Goal: Task Accomplishment & Management: Complete application form

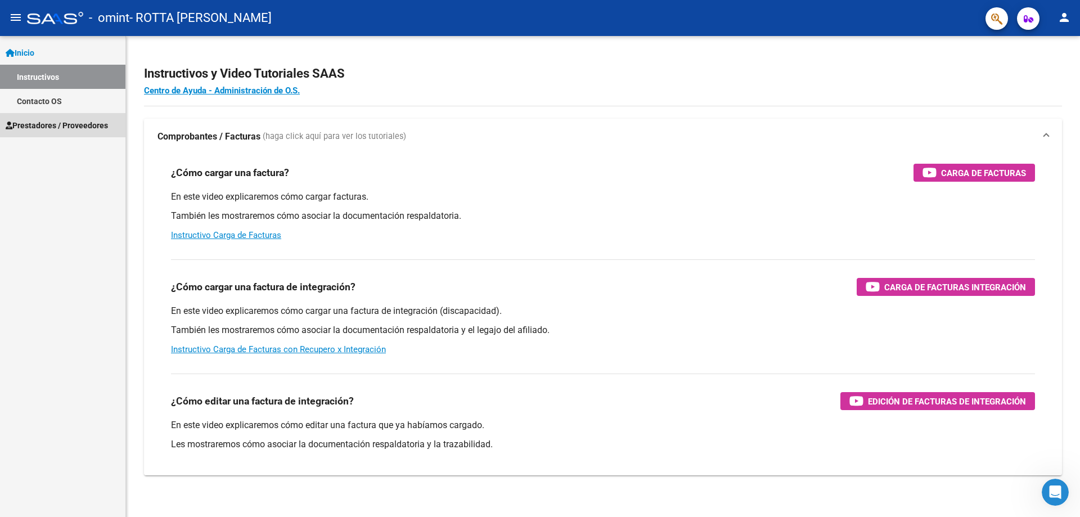
click at [56, 125] on span "Prestadores / Proveedores" at bounding box center [57, 125] width 102 height 12
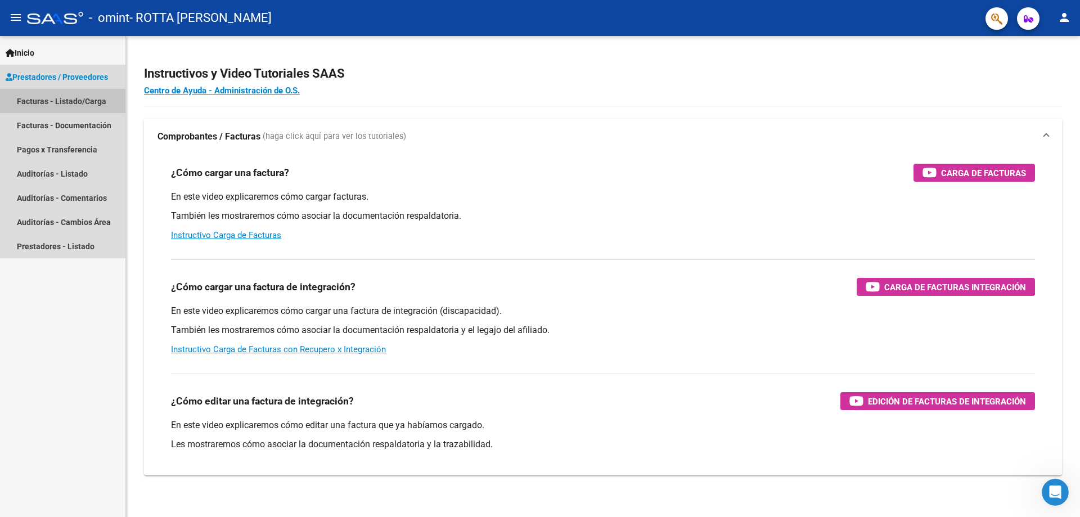
click at [65, 97] on link "Facturas - Listado/Carga" at bounding box center [62, 101] width 125 height 24
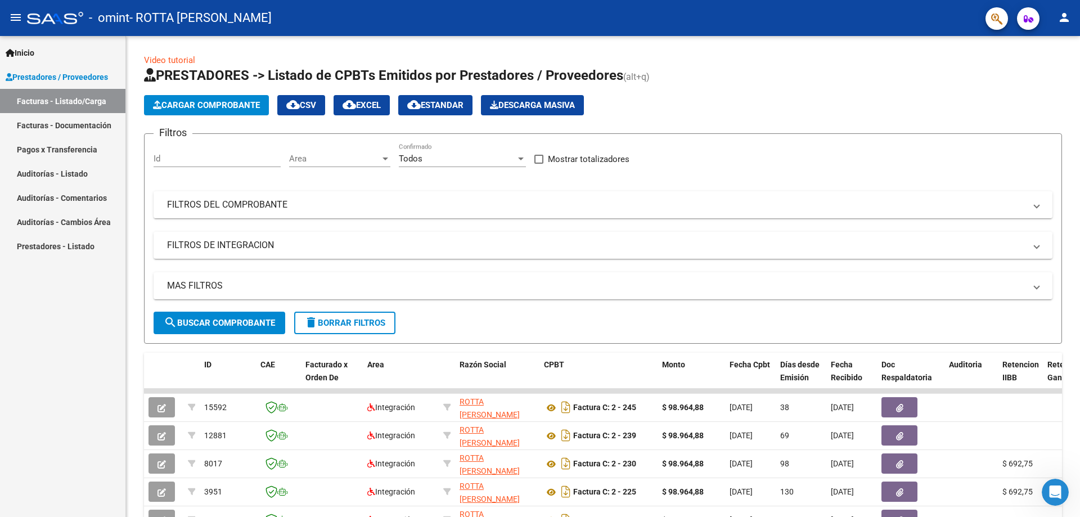
click at [1063, 20] on mat-icon "person" at bounding box center [1065, 18] width 14 height 14
click at [1054, 45] on button "person Mi Perfil" at bounding box center [1041, 47] width 69 height 27
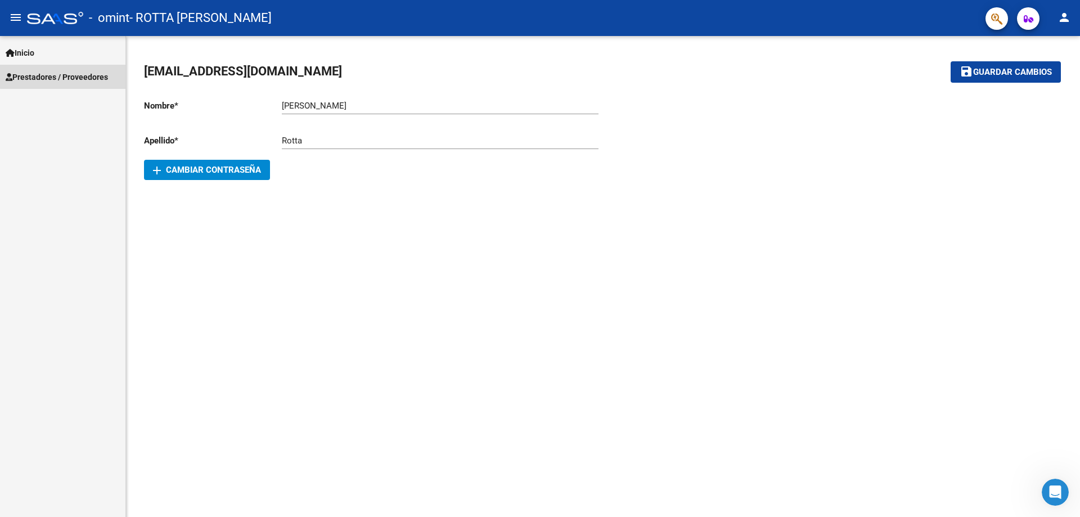
click at [86, 75] on span "Prestadores / Proveedores" at bounding box center [57, 77] width 102 height 12
click at [46, 78] on span "Prestadores / Proveedores" at bounding box center [57, 77] width 102 height 12
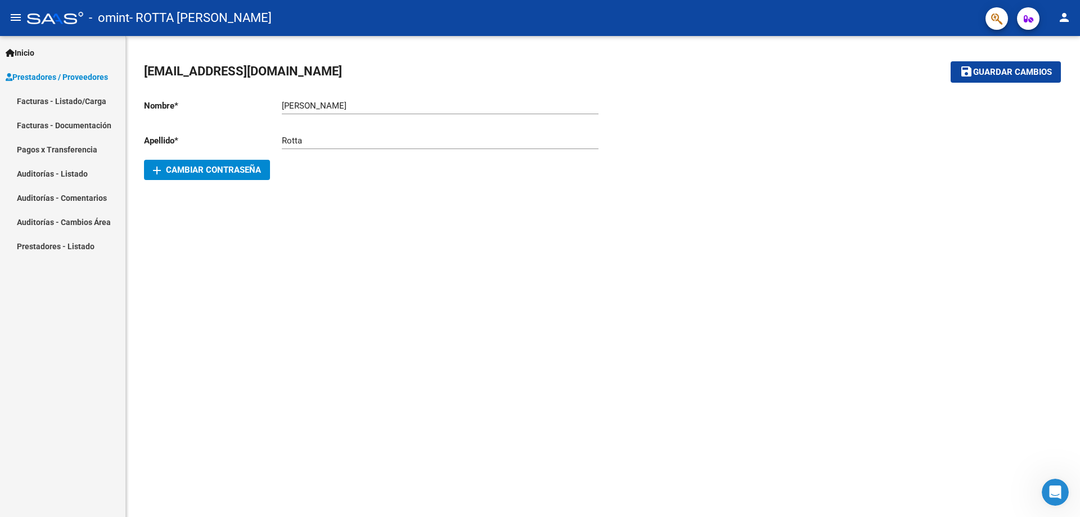
click at [80, 101] on link "Facturas - Listado/Carga" at bounding box center [62, 101] width 125 height 24
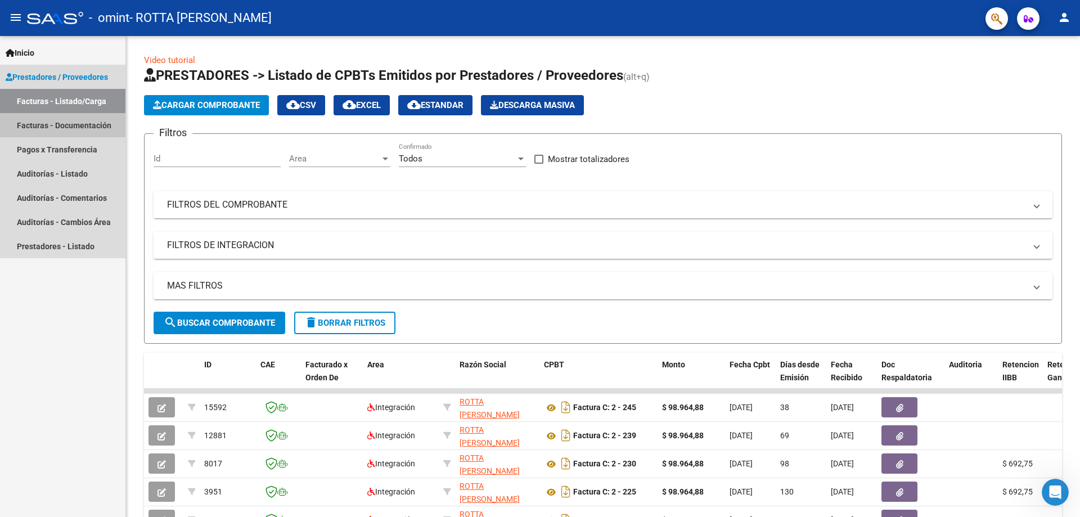
click at [87, 126] on link "Facturas - Documentación" at bounding box center [62, 125] width 125 height 24
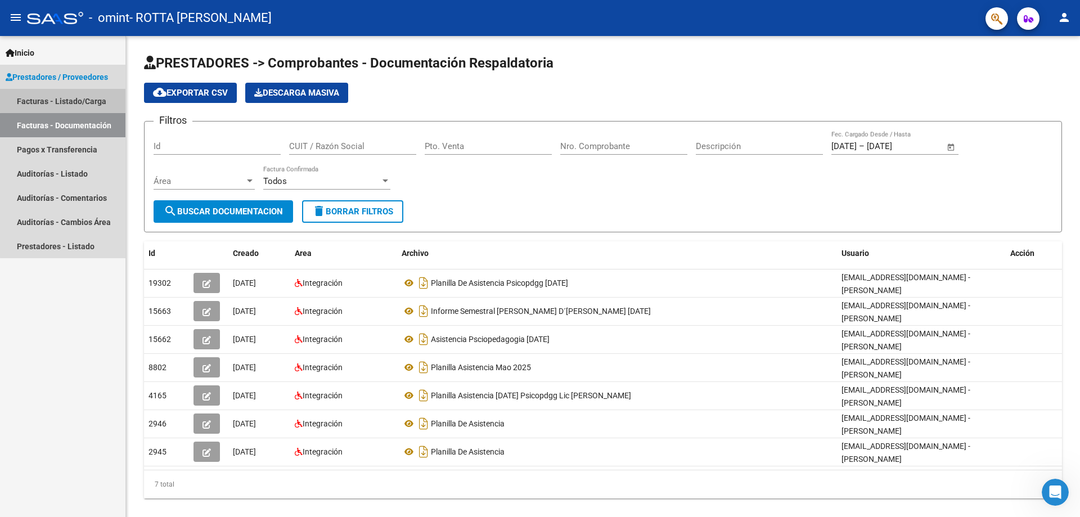
click at [63, 98] on link "Facturas - Listado/Carga" at bounding box center [62, 101] width 125 height 24
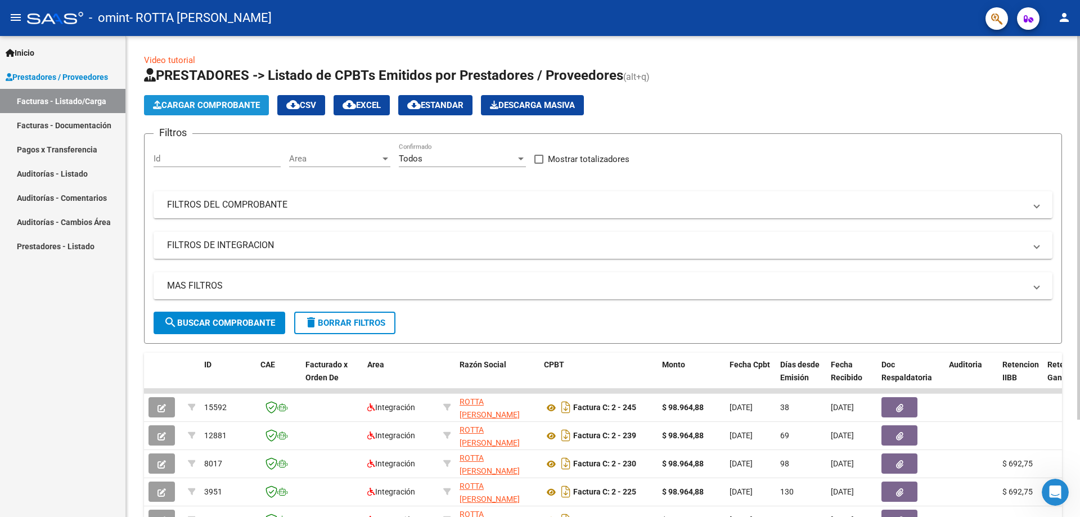
click at [226, 101] on span "Cargar Comprobante" at bounding box center [206, 105] width 107 height 10
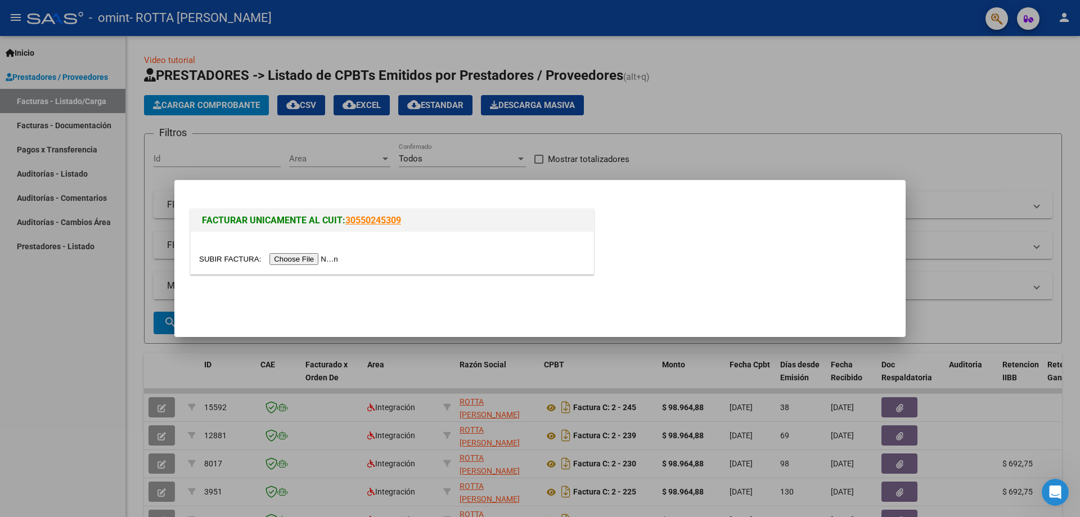
click at [316, 257] on input "file" at bounding box center [270, 259] width 142 height 12
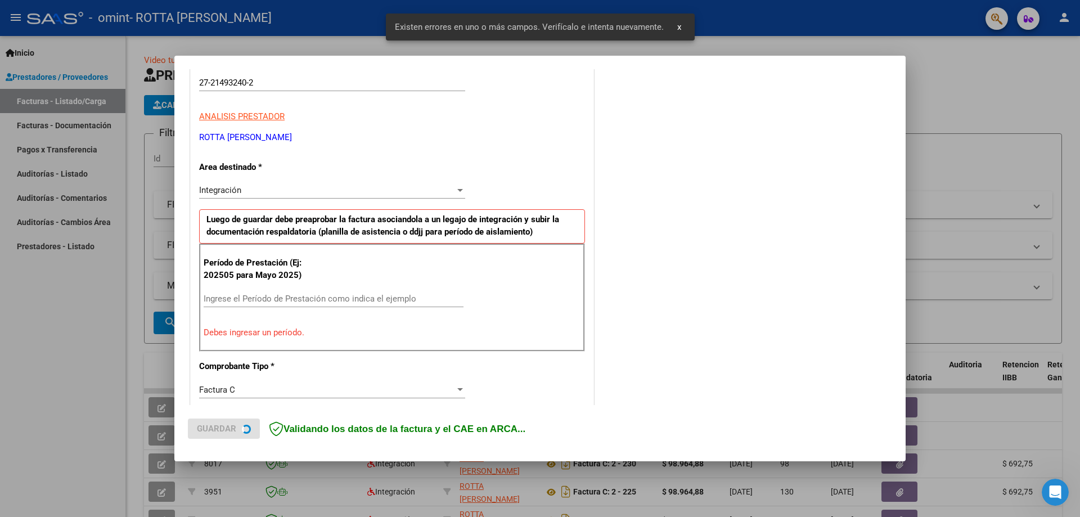
scroll to position [203, 0]
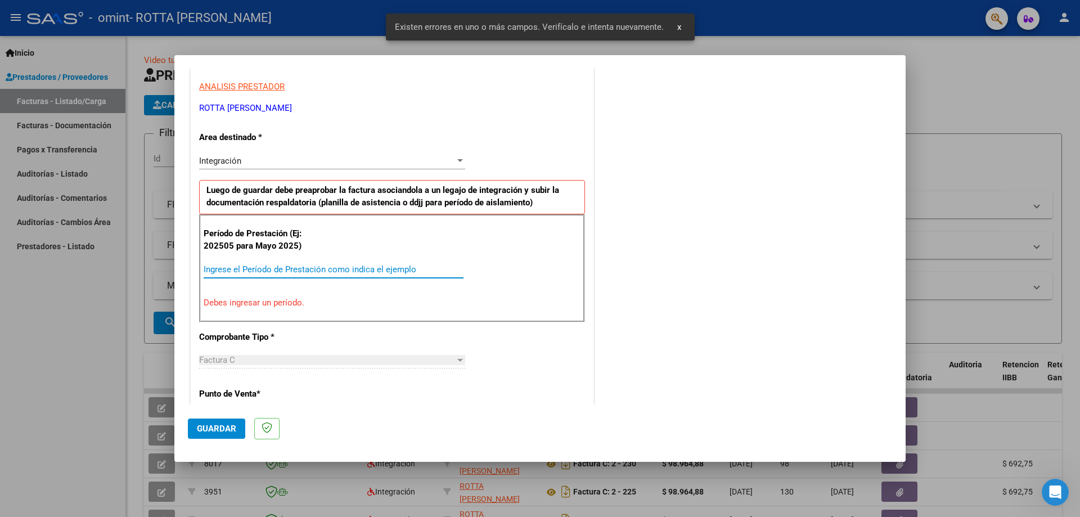
click at [226, 269] on input "Ingrese el Período de Prestación como indica el ejemplo" at bounding box center [334, 269] width 260 height 10
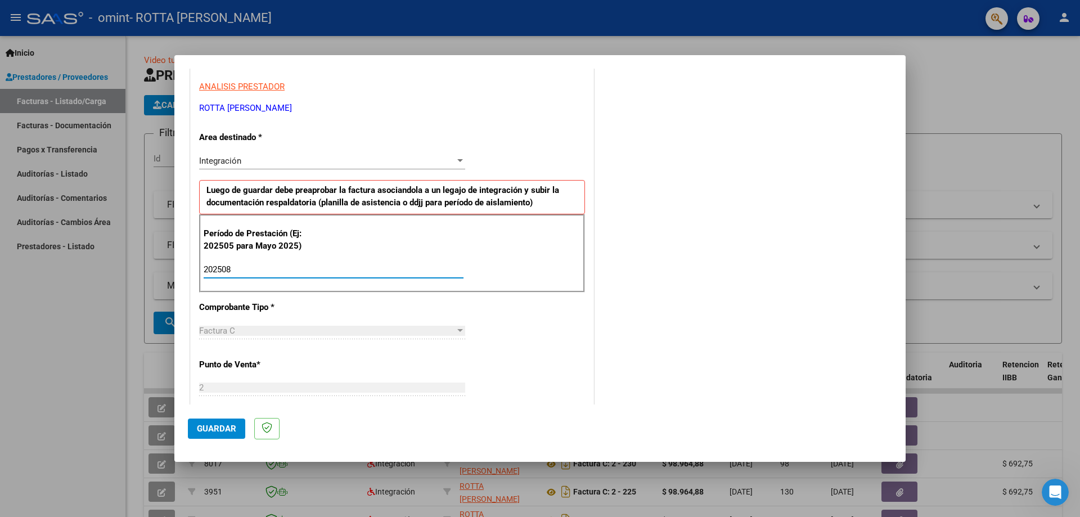
type input "202508"
click at [211, 330] on span "Factura C" at bounding box center [217, 331] width 36 height 10
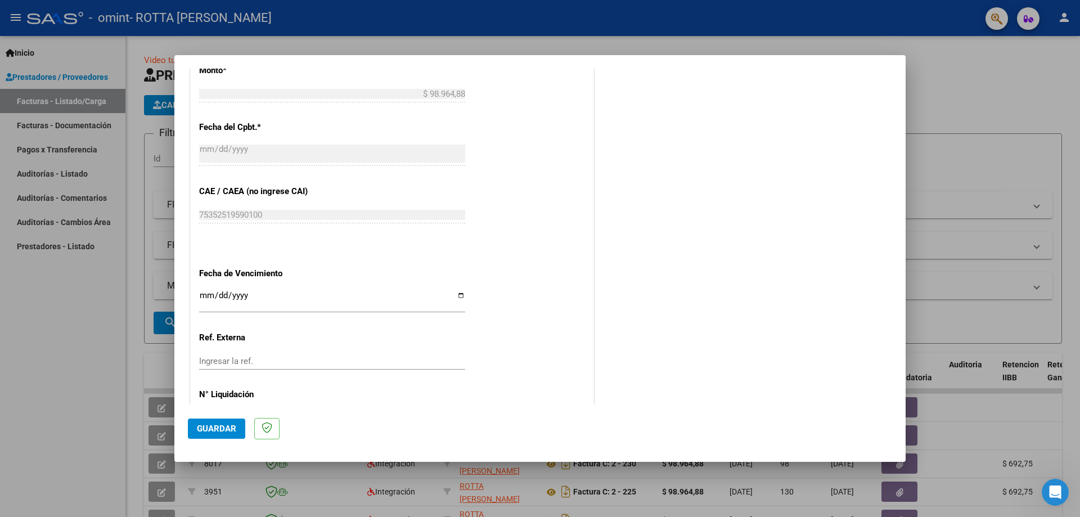
scroll to position [612, 0]
click at [459, 291] on input "Ingresar la fecha" at bounding box center [332, 299] width 266 height 18
type input "[DATE]"
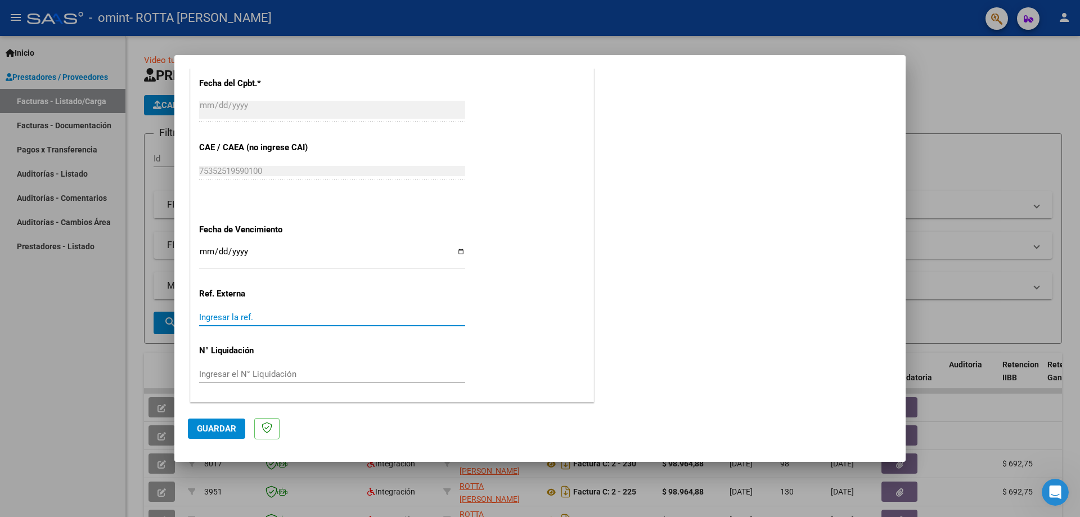
click at [209, 314] on input "Ingresar la ref." at bounding box center [332, 317] width 266 height 10
click at [209, 431] on span "Guardar" at bounding box center [216, 429] width 39 height 10
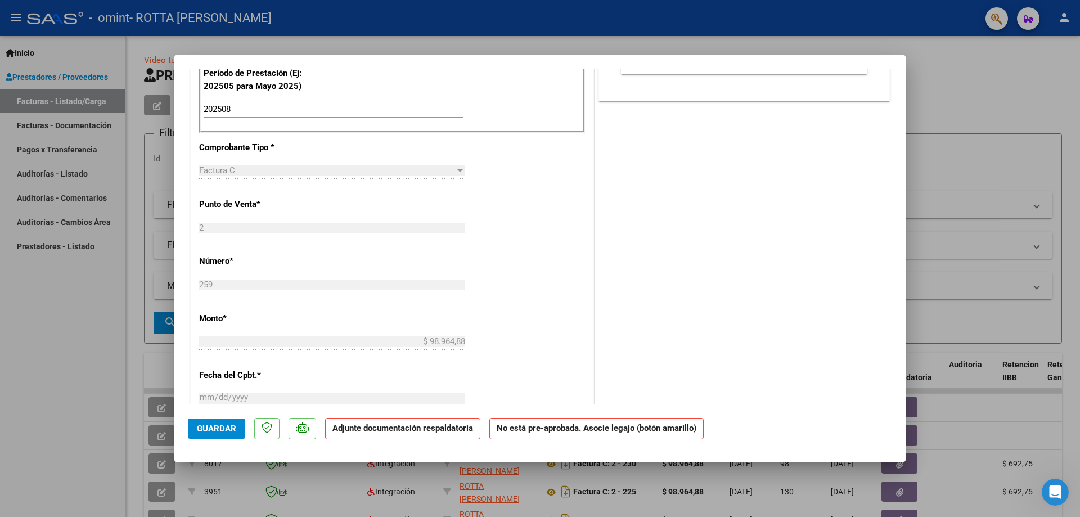
scroll to position [248, 0]
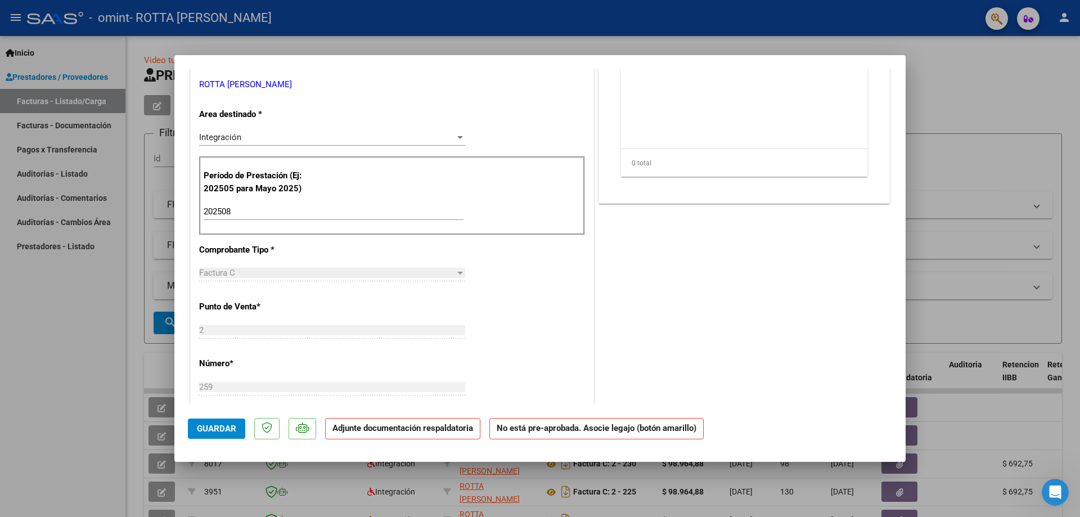
click at [435, 432] on strong "Adjunte documentación respaldatoria" at bounding box center [402, 428] width 141 height 10
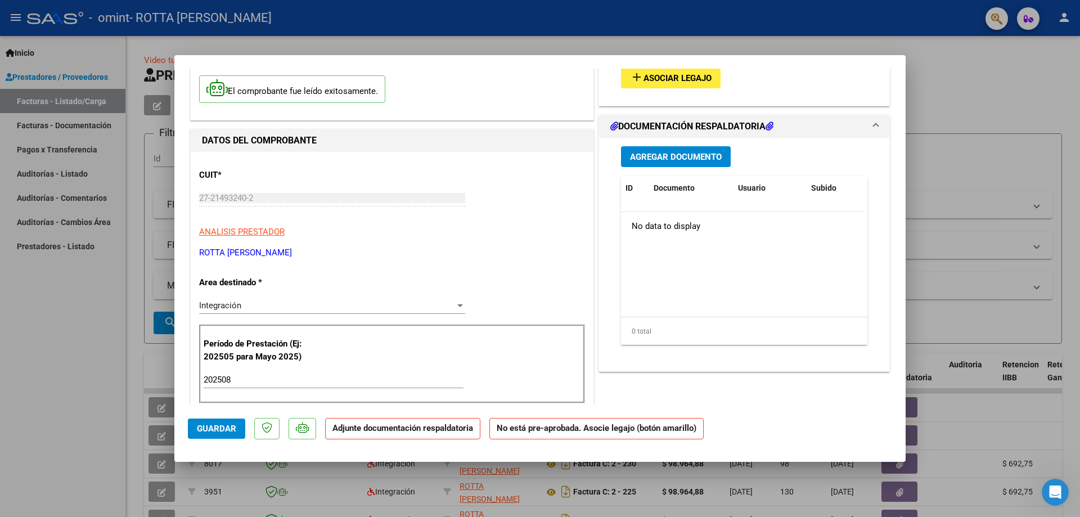
scroll to position [79, 0]
click at [679, 158] on span "Agregar Documento" at bounding box center [676, 157] width 92 height 10
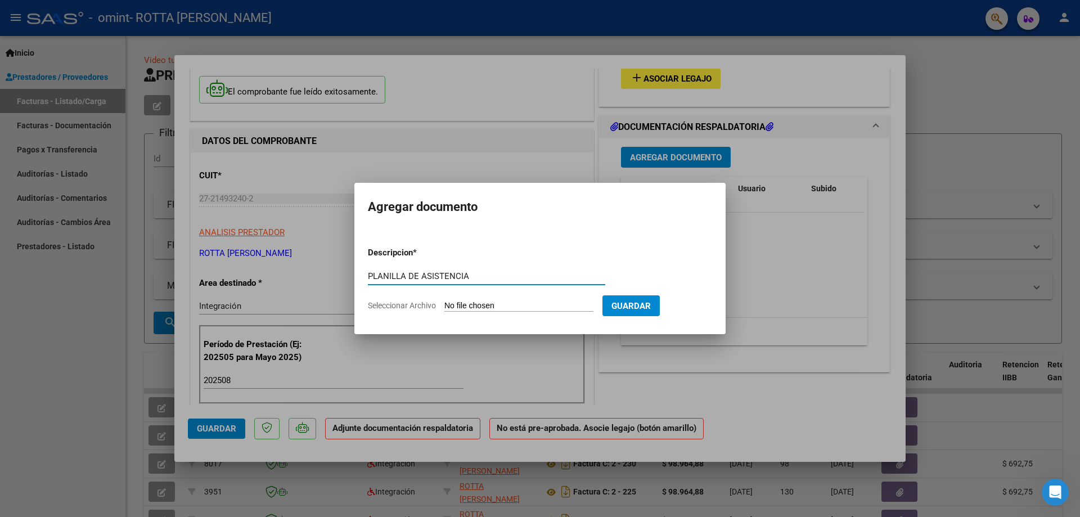
type input "PLANILLA DE ASISTENCIA"
click at [430, 305] on span "Seleccionar Archivo" at bounding box center [402, 305] width 68 height 9
click at [444, 305] on input "Seleccionar Archivo" at bounding box center [518, 306] width 149 height 11
type input "C:\fakepath\[PERSON_NAME] D´[PERSON_NAME] ASIST AGO PSICOP.pdf"
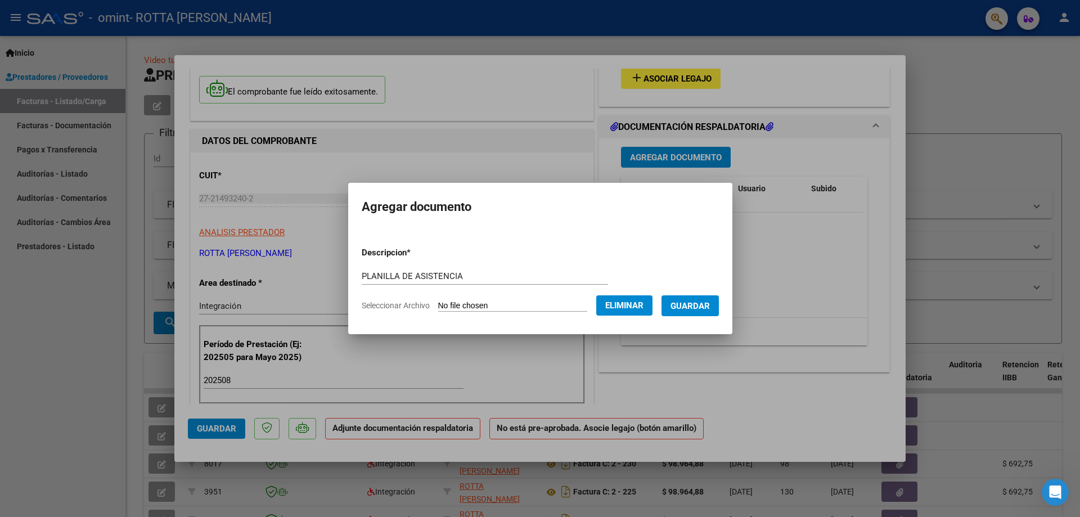
click at [705, 302] on span "Guardar" at bounding box center [690, 306] width 39 height 10
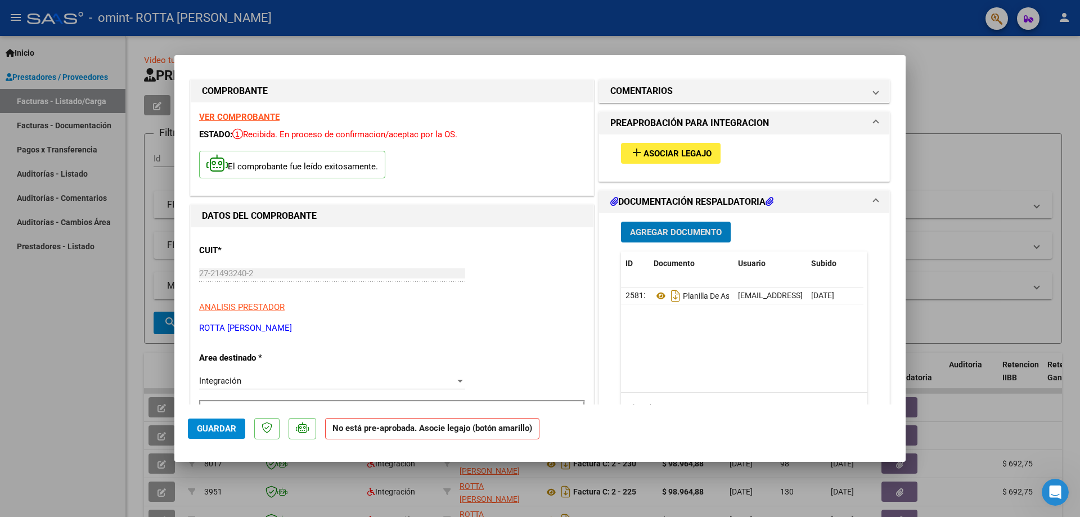
scroll to position [0, 0]
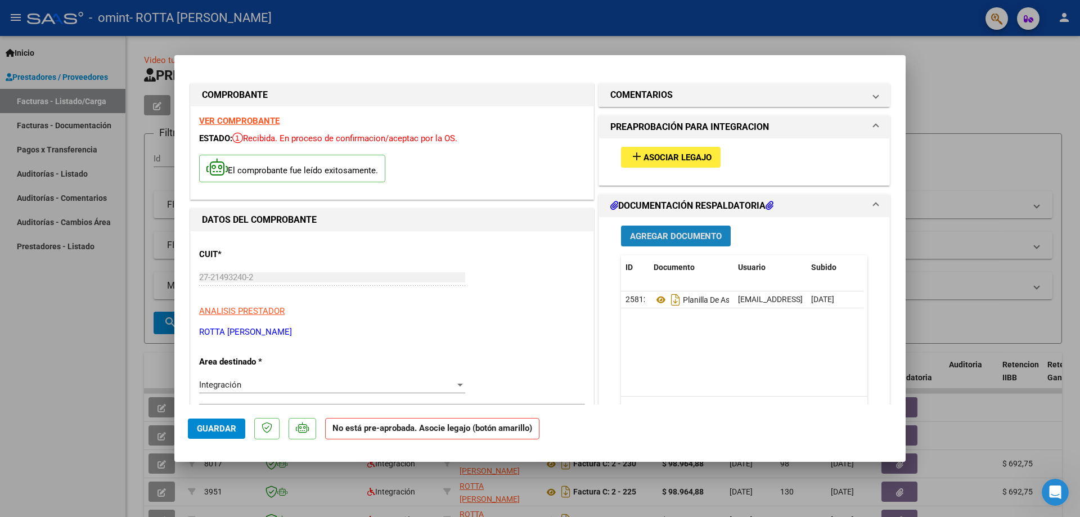
click at [671, 238] on span "Agregar Documento" at bounding box center [676, 236] width 92 height 10
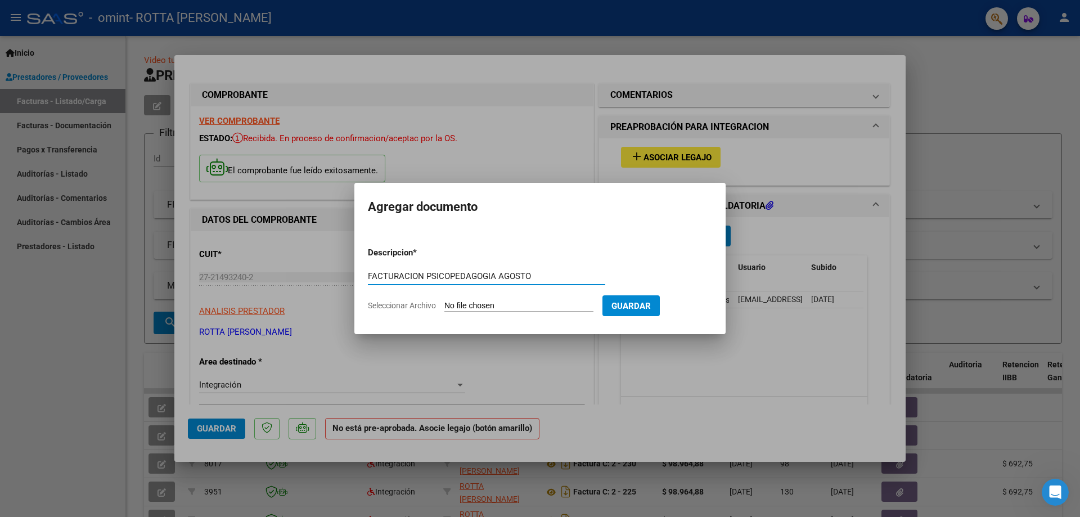
type input "FACTURACION PSICOPEDAGOGIA AGOSTO"
click at [406, 305] on span "Seleccionar Archivo" at bounding box center [402, 305] width 68 height 9
click at [444, 305] on input "Seleccionar Archivo" at bounding box center [518, 306] width 149 height 11
type input "C:\fakepath\[PERSON_NAME] D´[PERSON_NAME] Fact Nro000259 PSICOP [DATE].pdf"
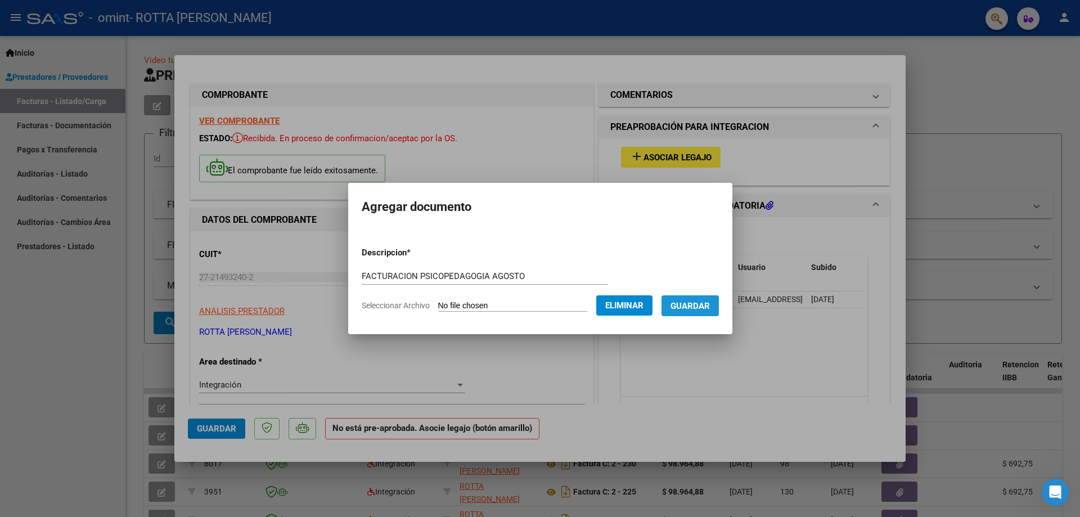
click at [710, 307] on span "Guardar" at bounding box center [690, 306] width 39 height 10
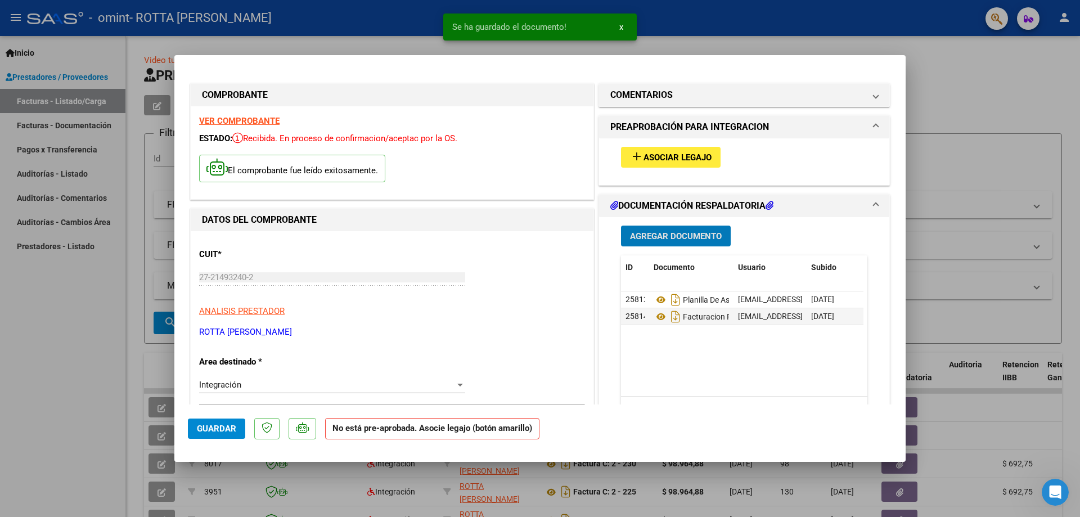
click at [221, 428] on span "Guardar" at bounding box center [216, 429] width 39 height 10
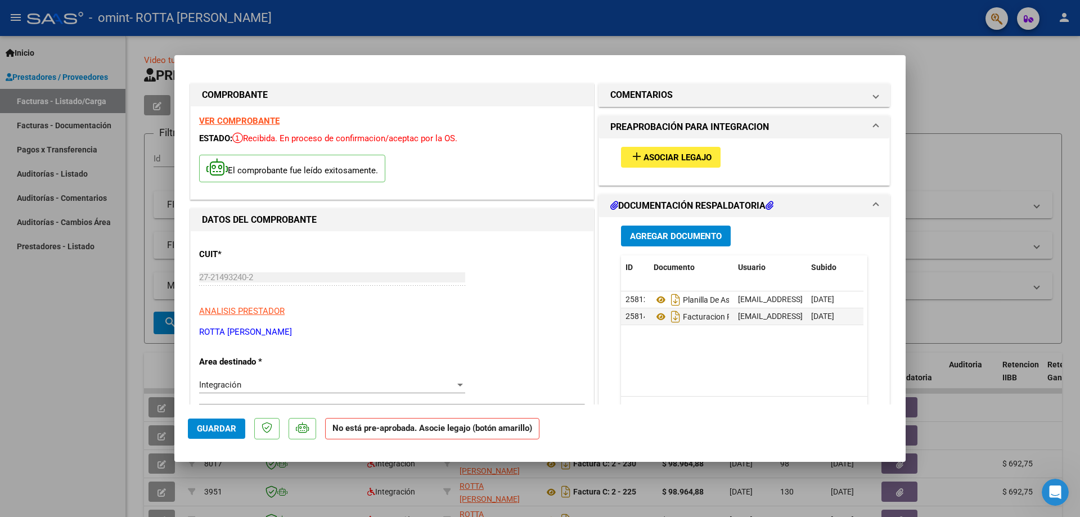
click at [677, 155] on span "Asociar Legajo" at bounding box center [678, 157] width 68 height 10
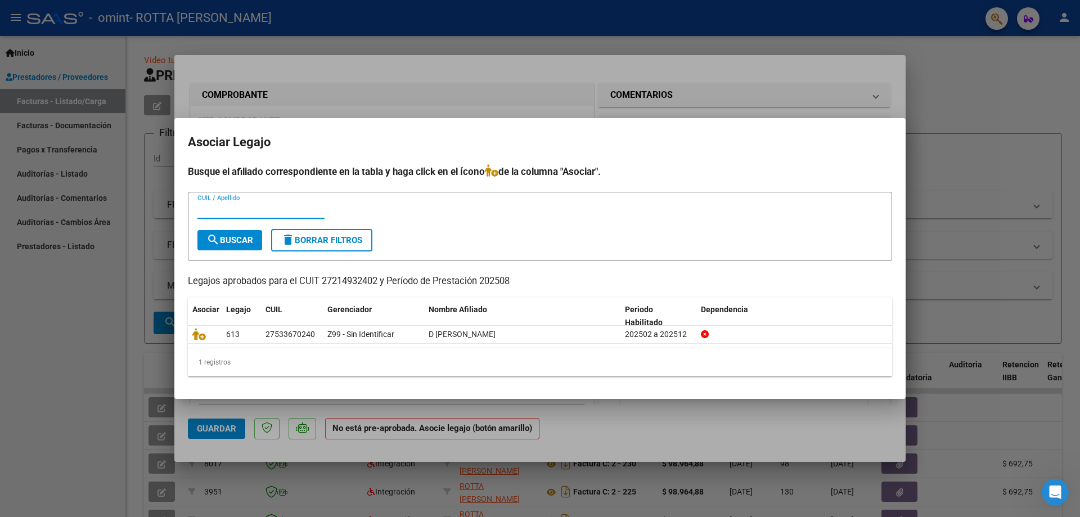
click at [212, 210] on input "CUIL / Apellido" at bounding box center [260, 210] width 127 height 10
type input "D`[PERSON_NAME]"
click at [236, 241] on span "search Buscar" at bounding box center [229, 240] width 47 height 10
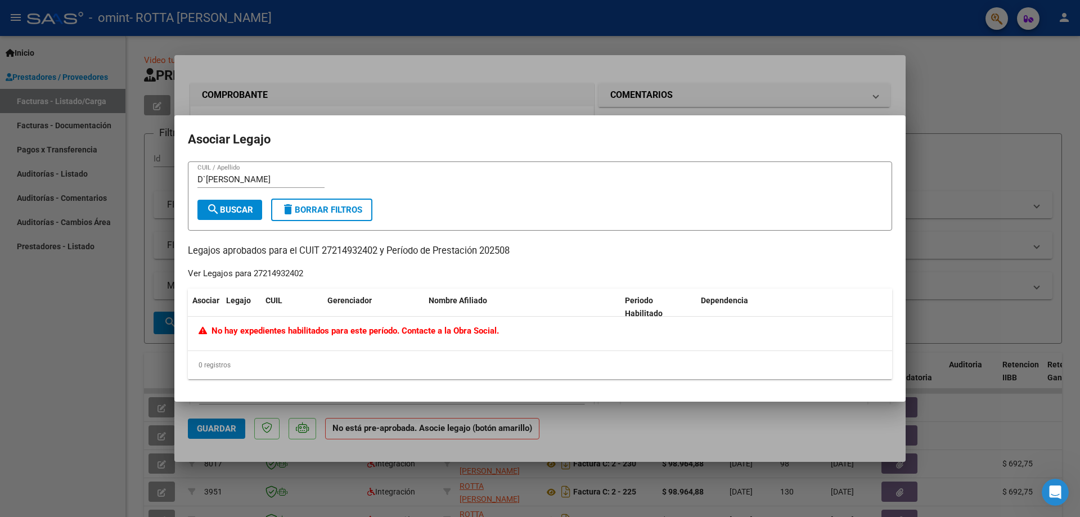
click at [57, 318] on div at bounding box center [540, 258] width 1080 height 517
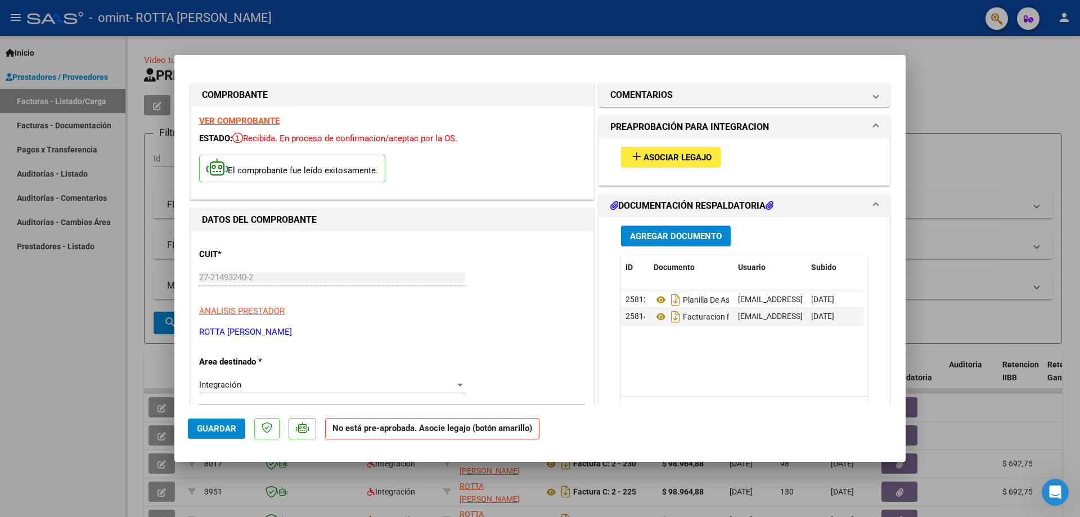
click at [870, 124] on mat-expansion-panel-header "PREAPROBACIÓN PARA INTEGRACION" at bounding box center [744, 127] width 290 height 23
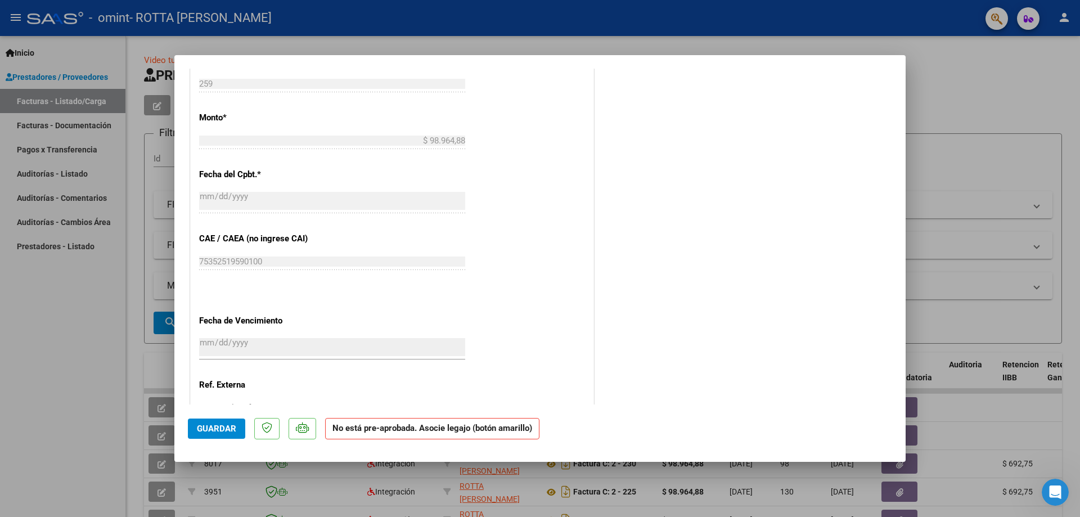
scroll to position [641, 0]
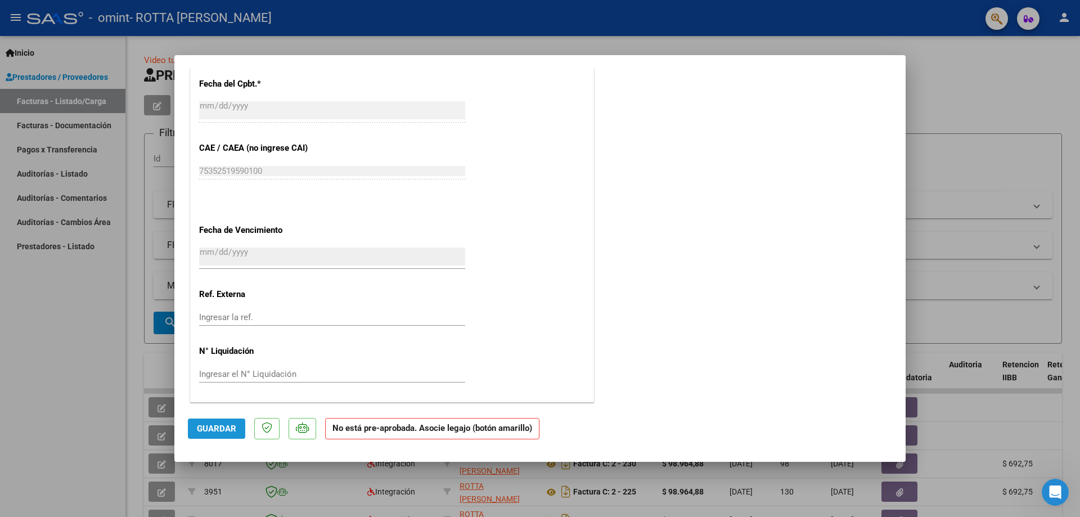
click at [208, 425] on span "Guardar" at bounding box center [216, 429] width 39 height 10
click at [1016, 64] on div at bounding box center [540, 258] width 1080 height 517
type input "$ 0,00"
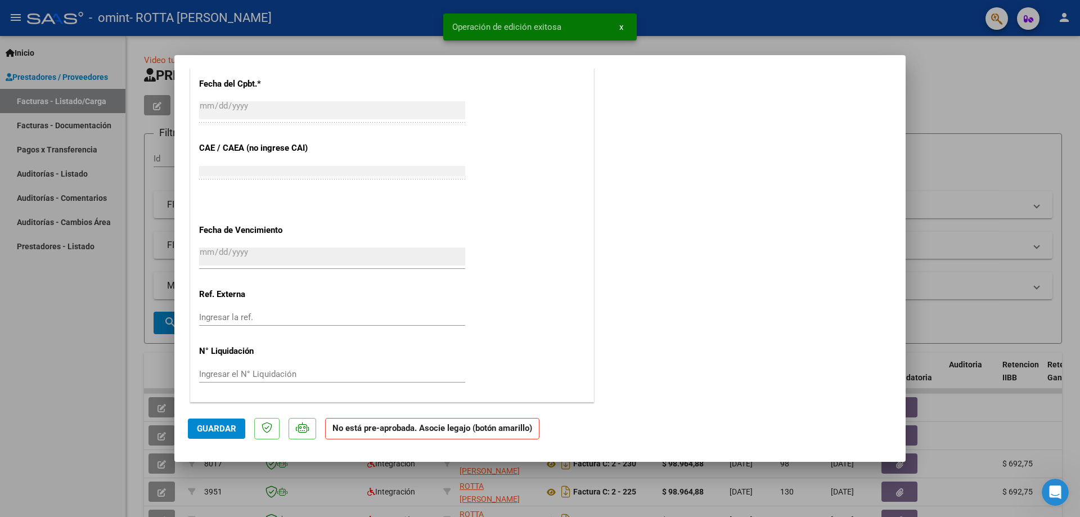
scroll to position [0, 0]
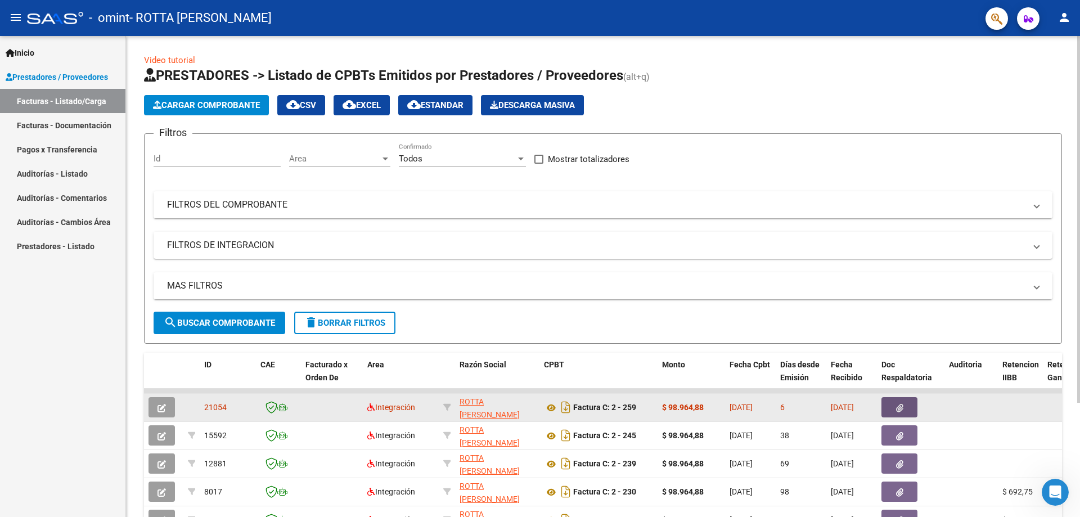
click at [902, 405] on icon "button" at bounding box center [899, 408] width 7 height 8
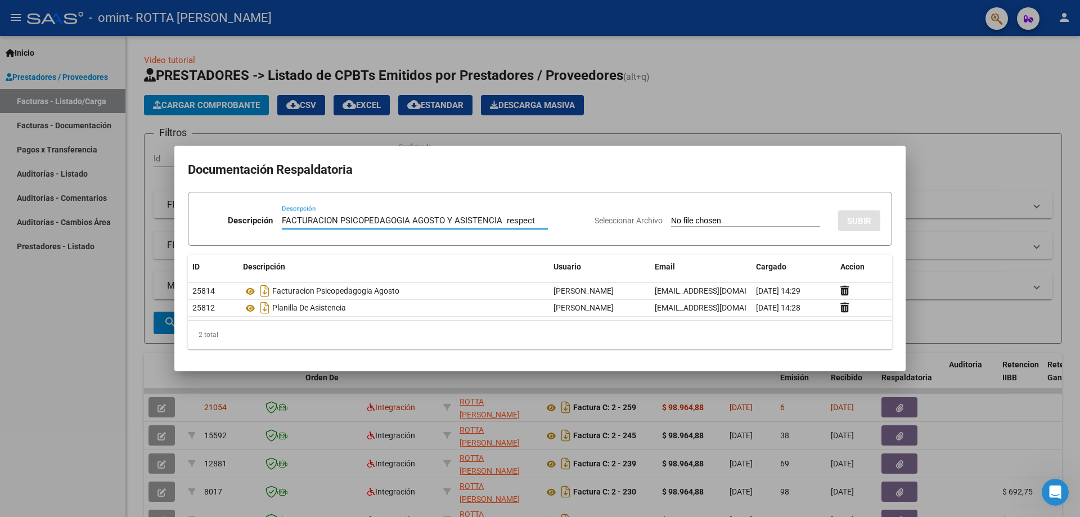
scroll to position [0, 1]
type input "FACTURACION PSICOPEDAGOGIA AGOSTO Y ASISTENCIA respect"
click at [952, 156] on div at bounding box center [540, 258] width 1080 height 517
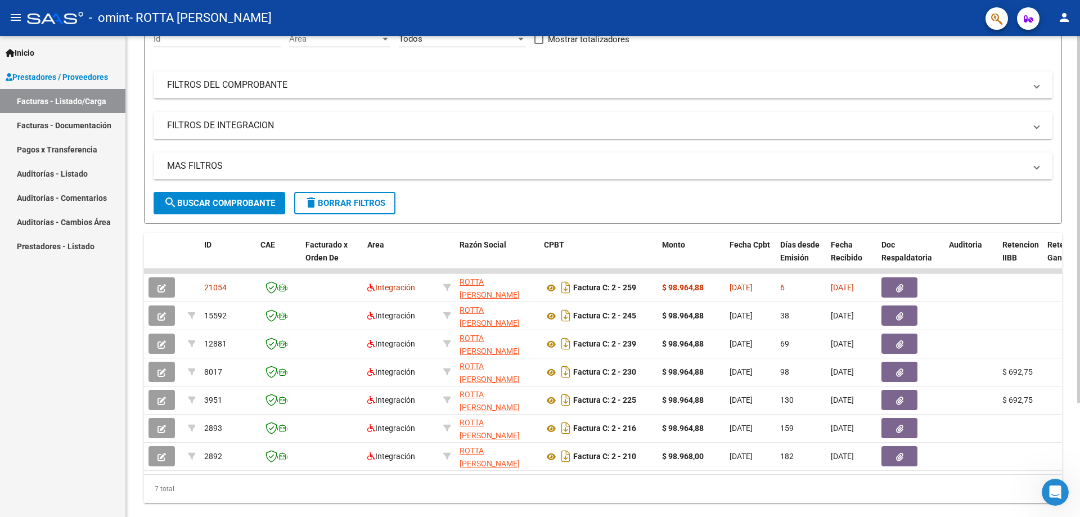
scroll to position [150, 0]
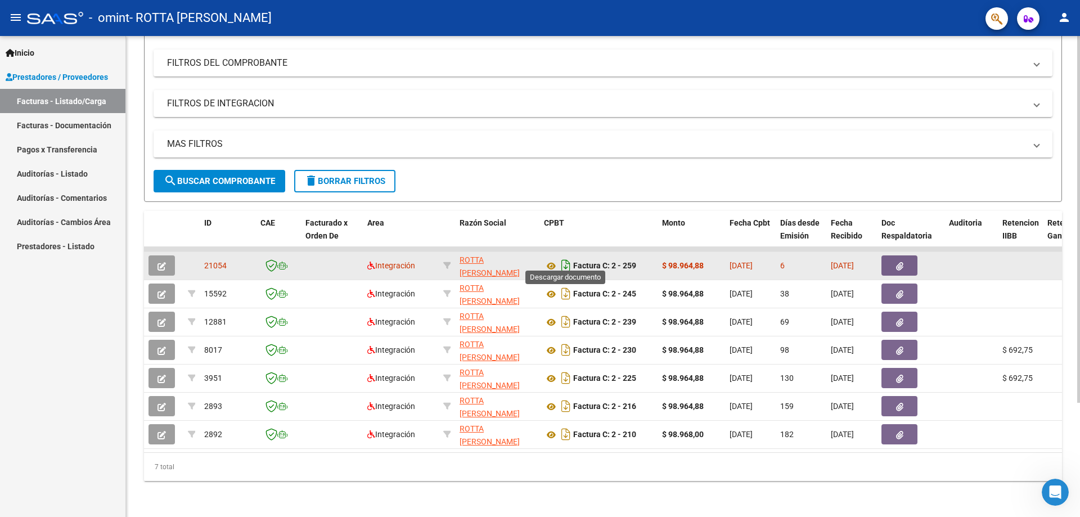
click at [567, 257] on icon "Descargar documento" at bounding box center [566, 266] width 15 height 18
click at [1060, 14] on mat-icon "person" at bounding box center [1065, 18] width 14 height 14
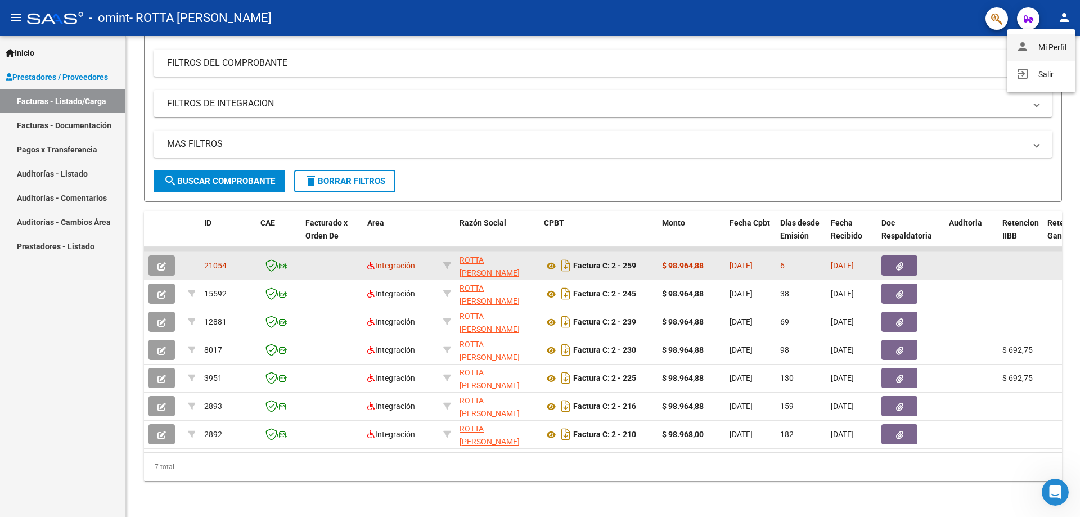
click at [1050, 47] on button "person Mi Perfil" at bounding box center [1041, 47] width 69 height 27
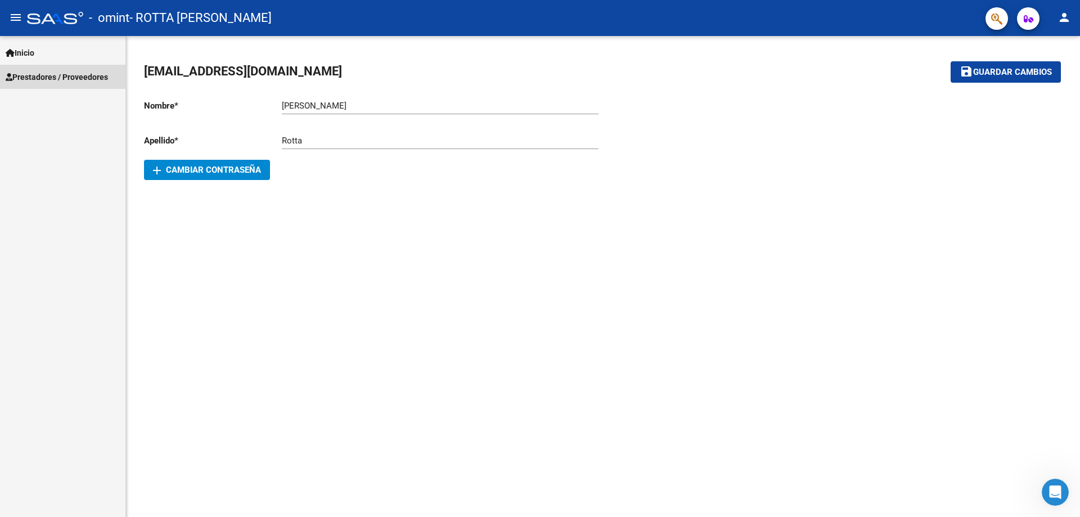
click at [87, 75] on span "Prestadores / Proveedores" at bounding box center [57, 77] width 102 height 12
click at [1027, 17] on icon "button" at bounding box center [1029, 19] width 10 height 8
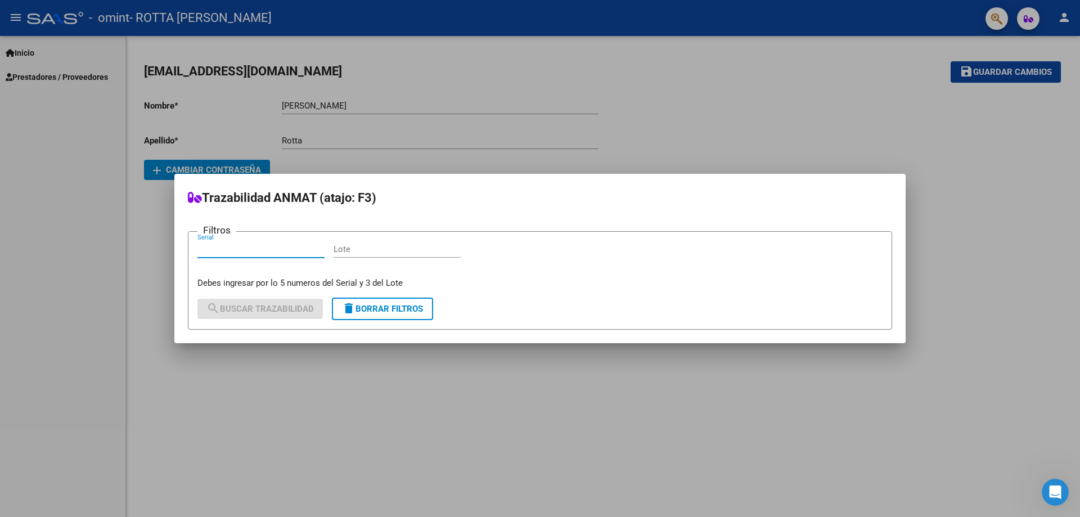
click at [996, 18] on div at bounding box center [540, 258] width 1080 height 517
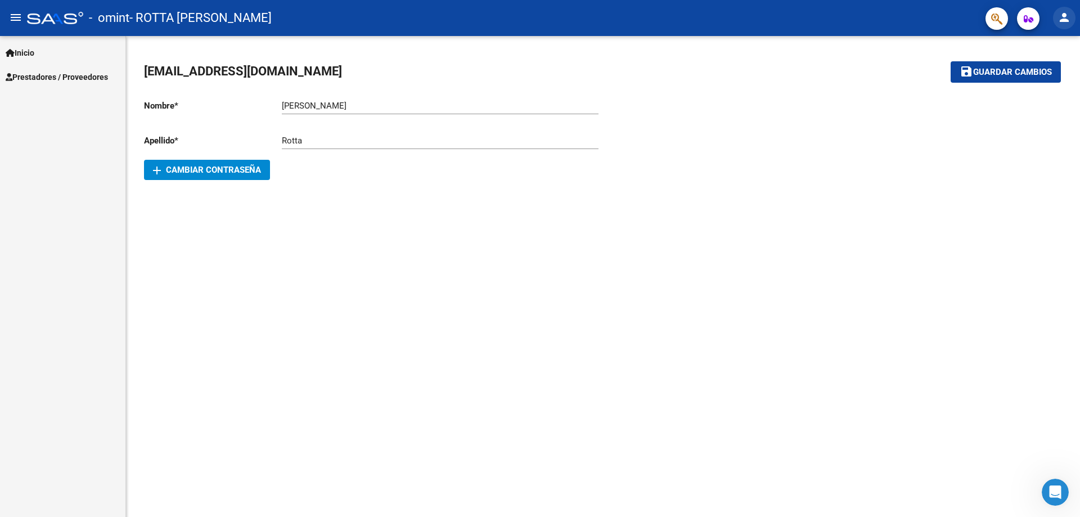
click at [1065, 15] on mat-icon "person" at bounding box center [1065, 18] width 14 height 14
click at [1046, 75] on button "exit_to_app Salir" at bounding box center [1041, 74] width 69 height 27
